Goal: Information Seeking & Learning: Learn about a topic

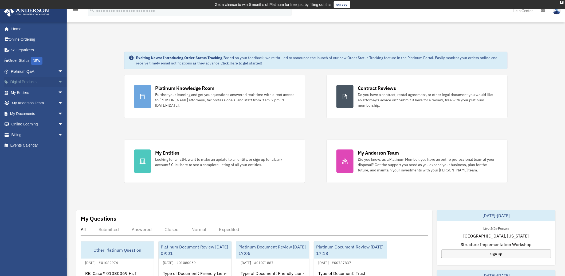
click at [58, 78] on span "arrow_drop_down" at bounding box center [63, 82] width 11 height 11
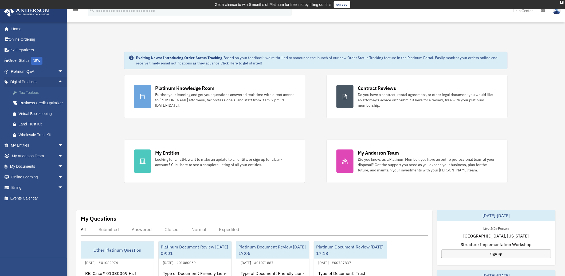
click at [36, 90] on div "Tax Toolbox" at bounding box center [42, 92] width 46 height 7
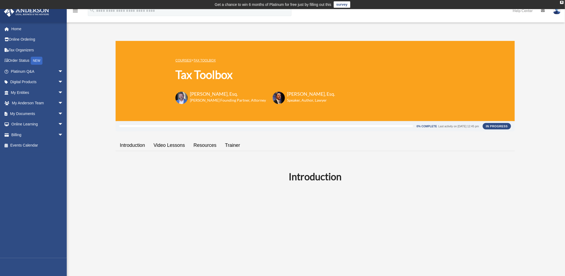
click at [169, 146] on link "Video Lessons" at bounding box center [169, 145] width 40 height 15
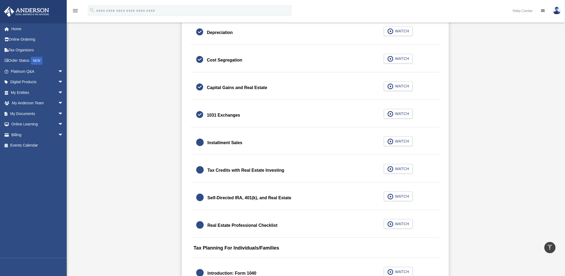
scroll to position [583, 0]
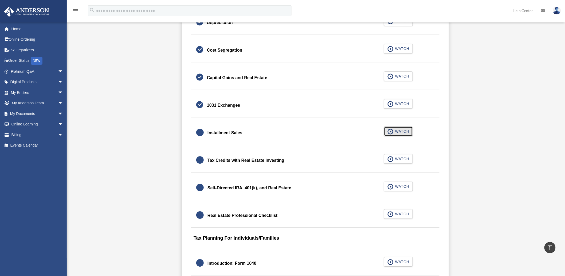
click at [399, 130] on span "WATCH" at bounding box center [402, 130] width 16 height 5
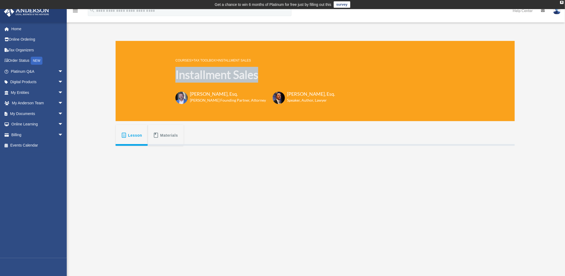
drag, startPoint x: 263, startPoint y: 72, endPoint x: 175, endPoint y: 76, distance: 87.7
click at [175, 76] on div "COURSES > Tax Toolbox > Installment Sales Installment Sales Toby Mathis, Esq. A…" at bounding box center [315, 81] width 399 height 80
copy h1 "Installment Sales"
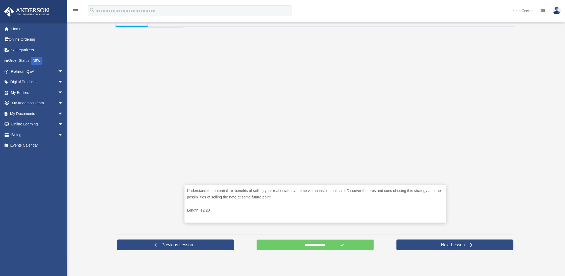
scroll to position [119, 0]
click at [318, 245] on input "**********" at bounding box center [315, 244] width 117 height 11
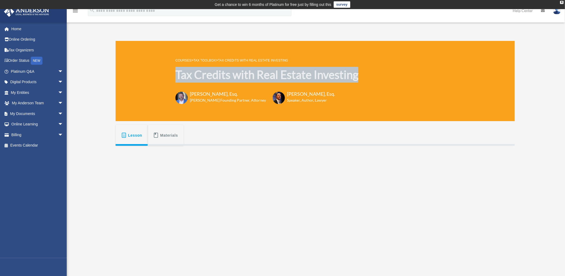
drag, startPoint x: 364, startPoint y: 72, endPoint x: 172, endPoint y: 77, distance: 191.6
click at [172, 77] on div "COURSES > Tax Toolbox > Tax Credits with Real Estate Investing Tax Credits with…" at bounding box center [315, 81] width 399 height 80
copy h1 "Tax Credits with Real Estate Investing"
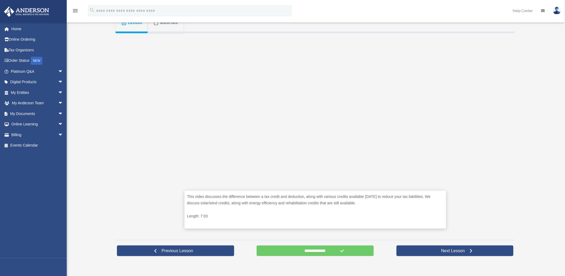
scroll to position [119, 0]
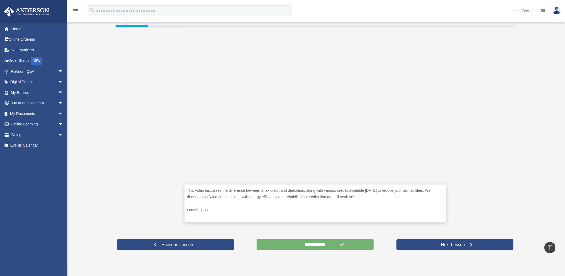
click at [311, 246] on input "**********" at bounding box center [315, 244] width 117 height 11
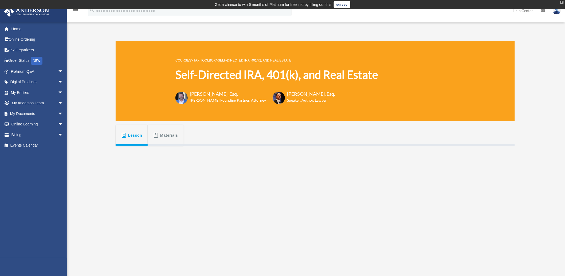
click at [562, 2] on div "X" at bounding box center [561, 2] width 3 height 3
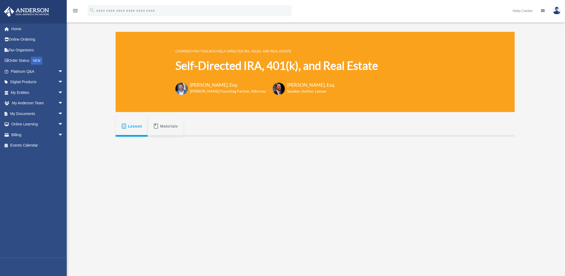
click at [554, 23] on div "Self-Directed IRA, 401(k), and Real Estate [PERSON_NAME][EMAIL_ADDRESS][DOMAIN_…" at bounding box center [282, 200] width 565 height 355
click at [558, 10] on img at bounding box center [557, 11] width 8 height 8
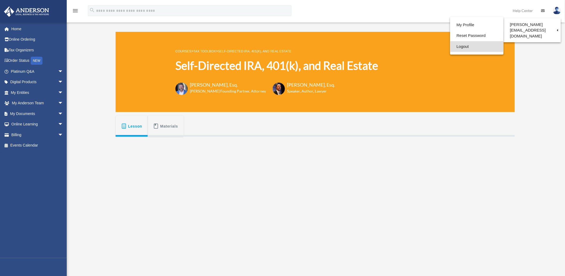
click at [463, 46] on link "Logout" at bounding box center [476, 46] width 53 height 11
